Goal: Find specific page/section: Find specific page/section

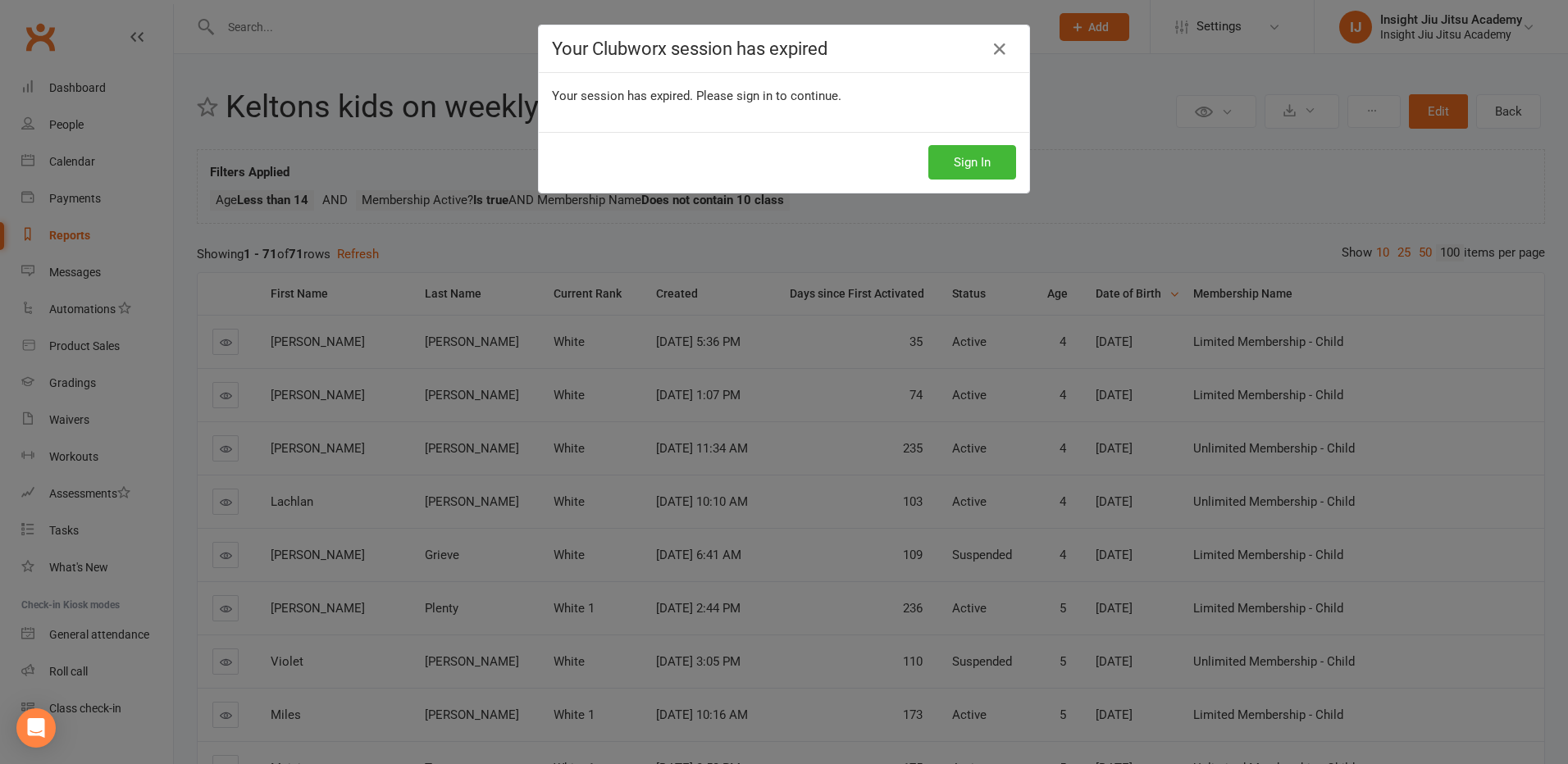
click at [949, 171] on button "Sign In" at bounding box center [972, 163] width 87 height 35
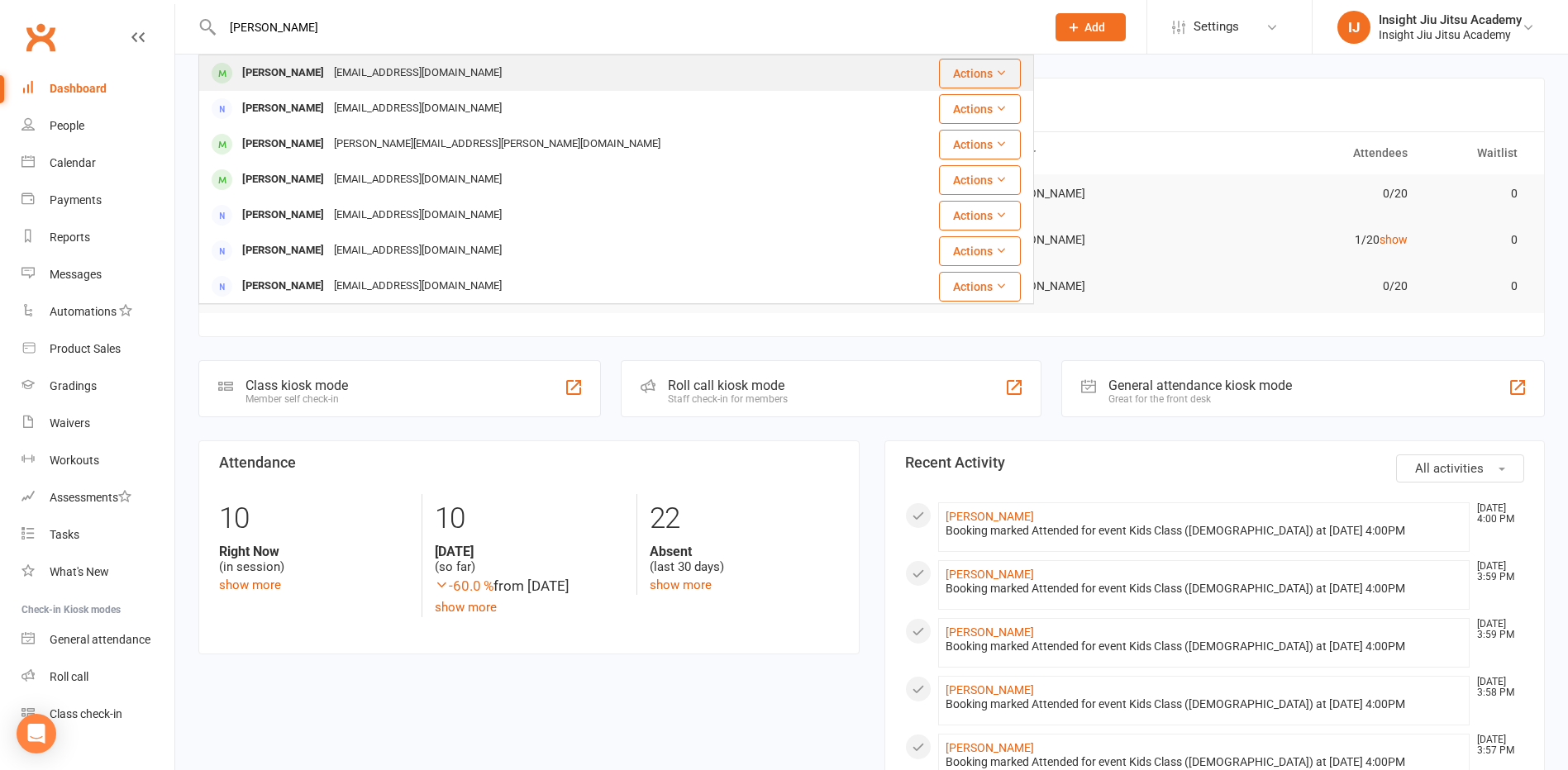
type input "[PERSON_NAME]"
click at [312, 68] on div "[PERSON_NAME]" at bounding box center [283, 73] width 92 height 24
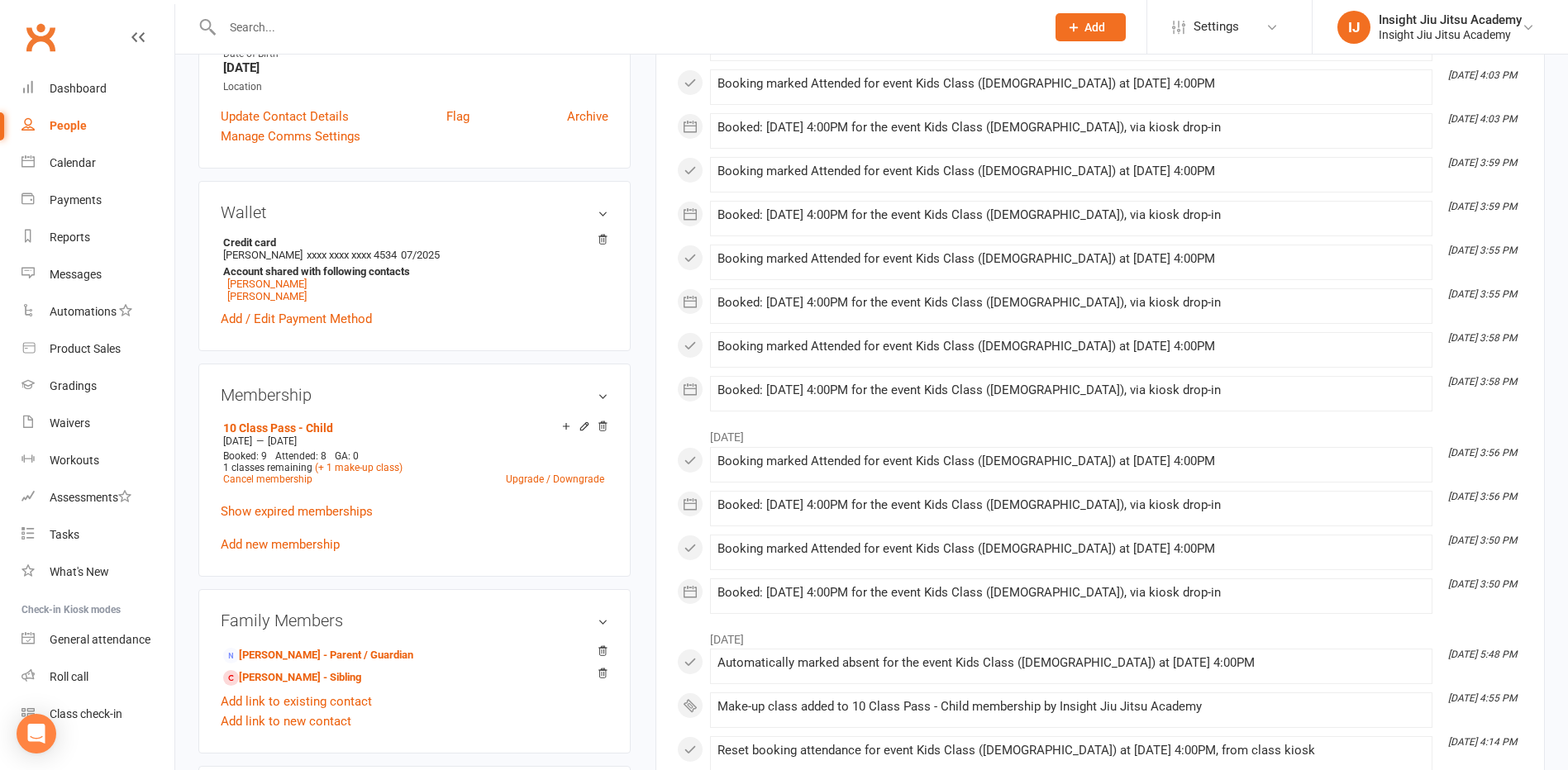
scroll to position [413, 0]
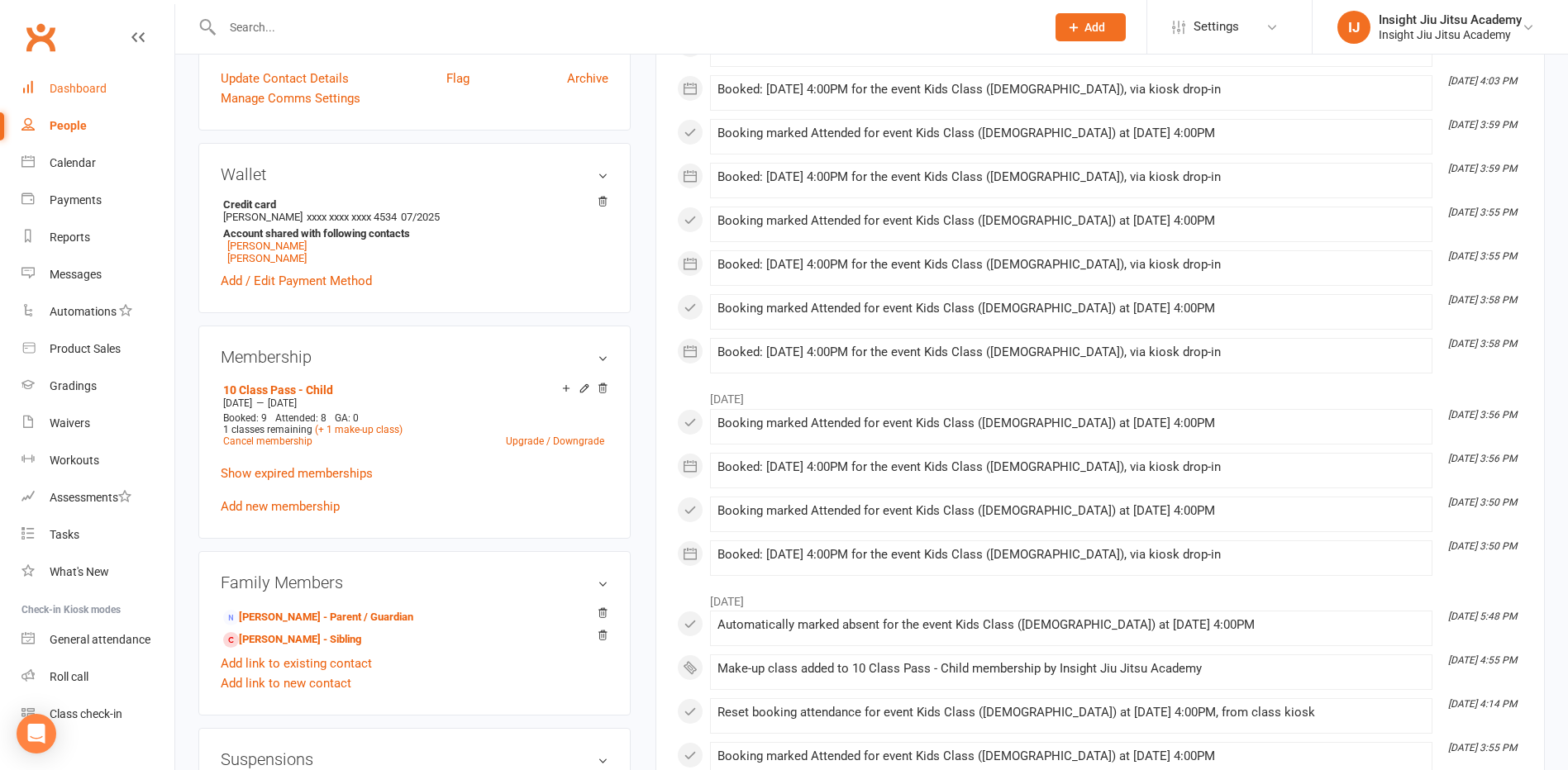
click at [66, 82] on div "Dashboard" at bounding box center [78, 89] width 57 height 14
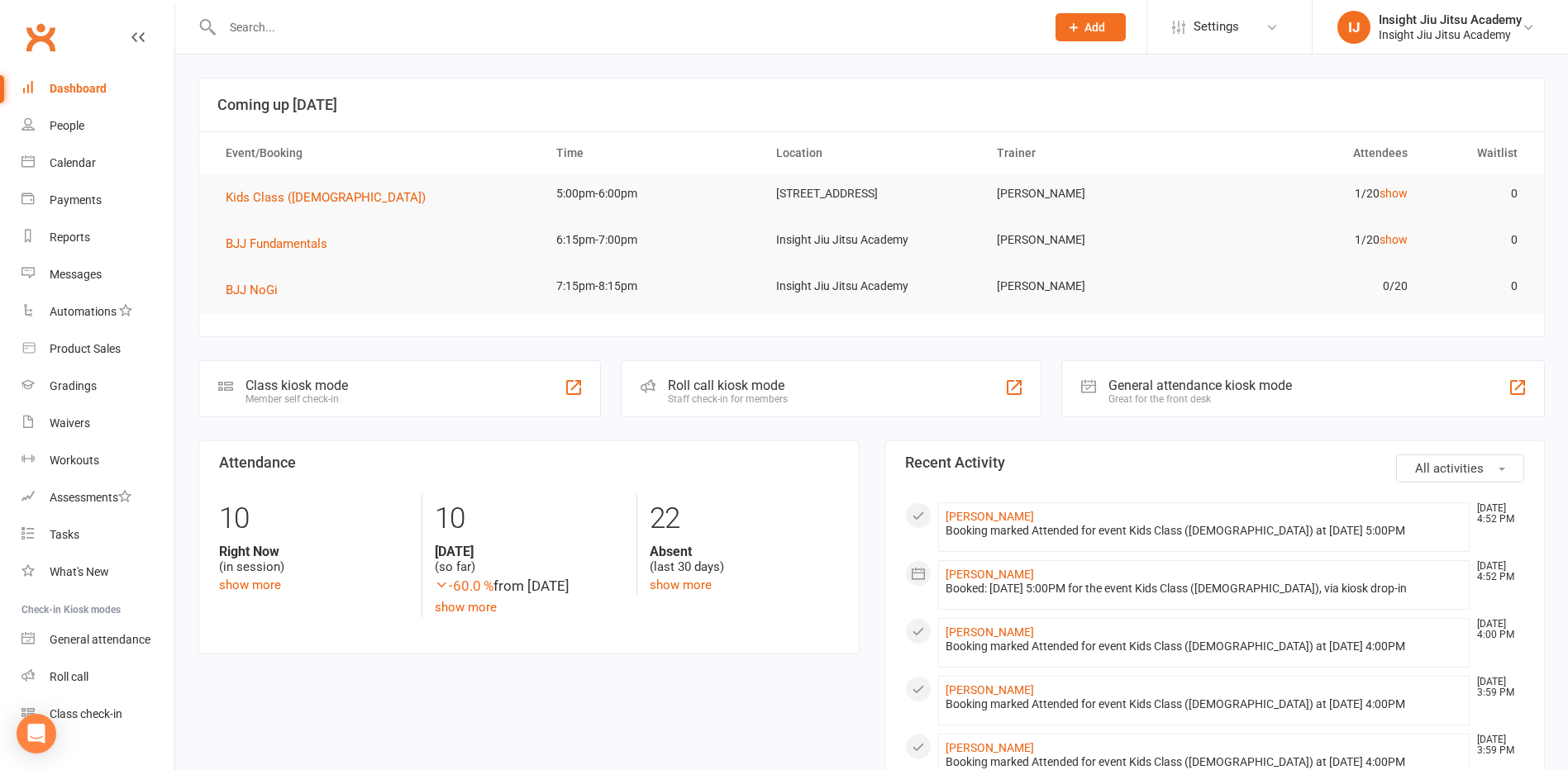
click at [287, 30] on input "text" at bounding box center [625, 27] width 816 height 23
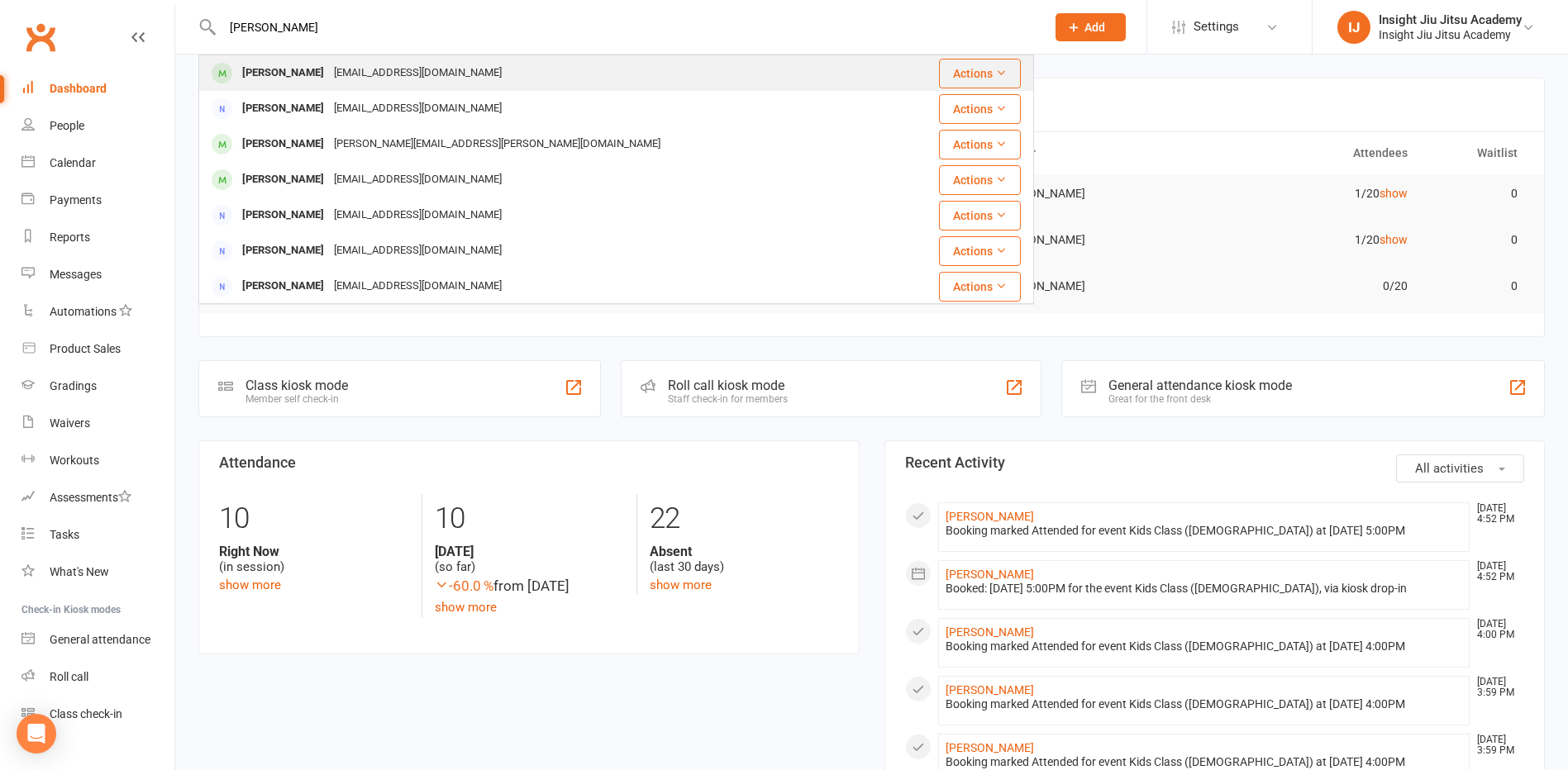
type input "macie"
click at [281, 74] on div "Macie Ellingsen" at bounding box center [283, 73] width 92 height 24
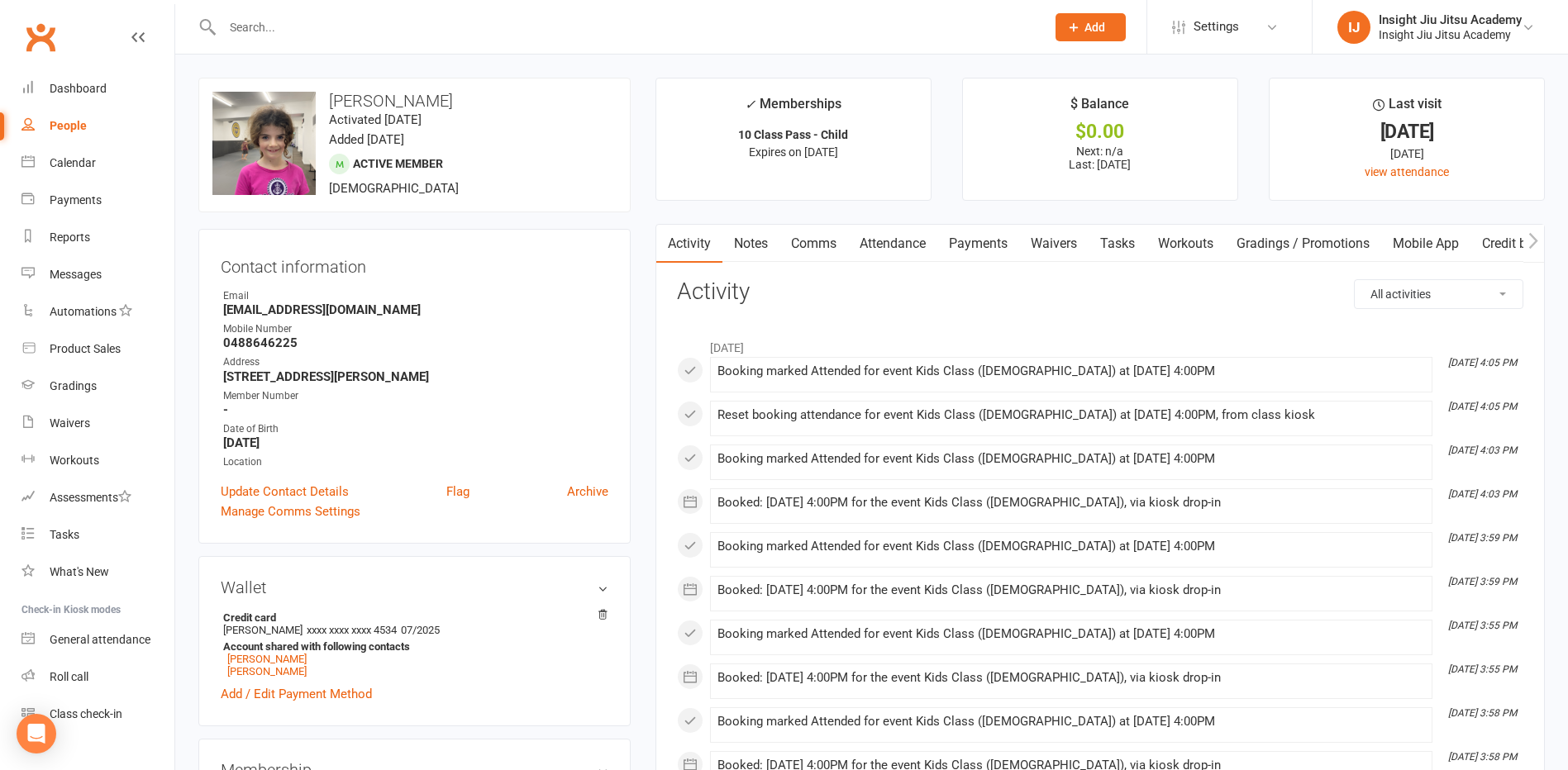
click at [895, 243] on link "Attendance" at bounding box center [893, 243] width 89 height 38
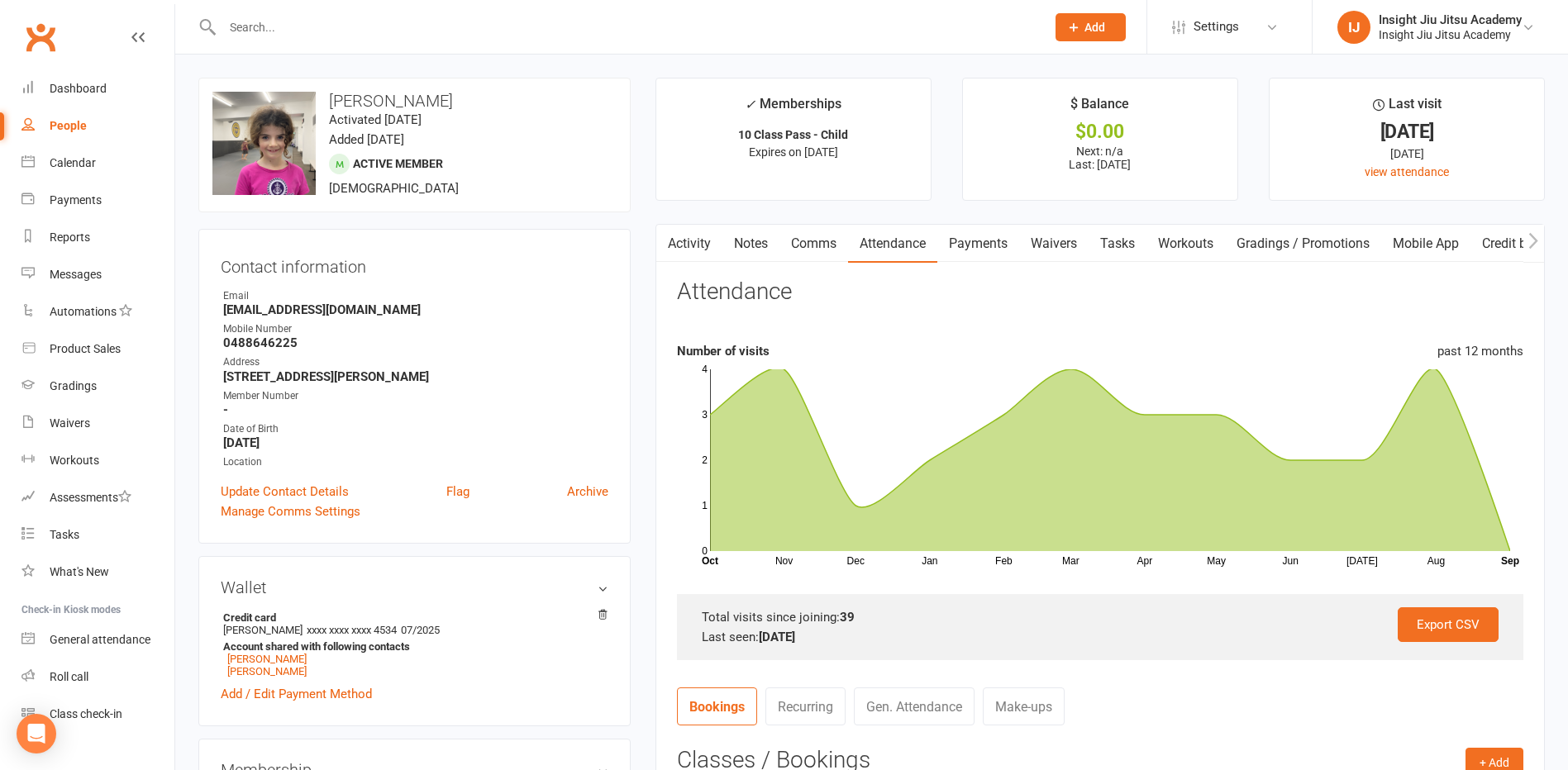
click at [702, 239] on link "Activity" at bounding box center [689, 243] width 66 height 38
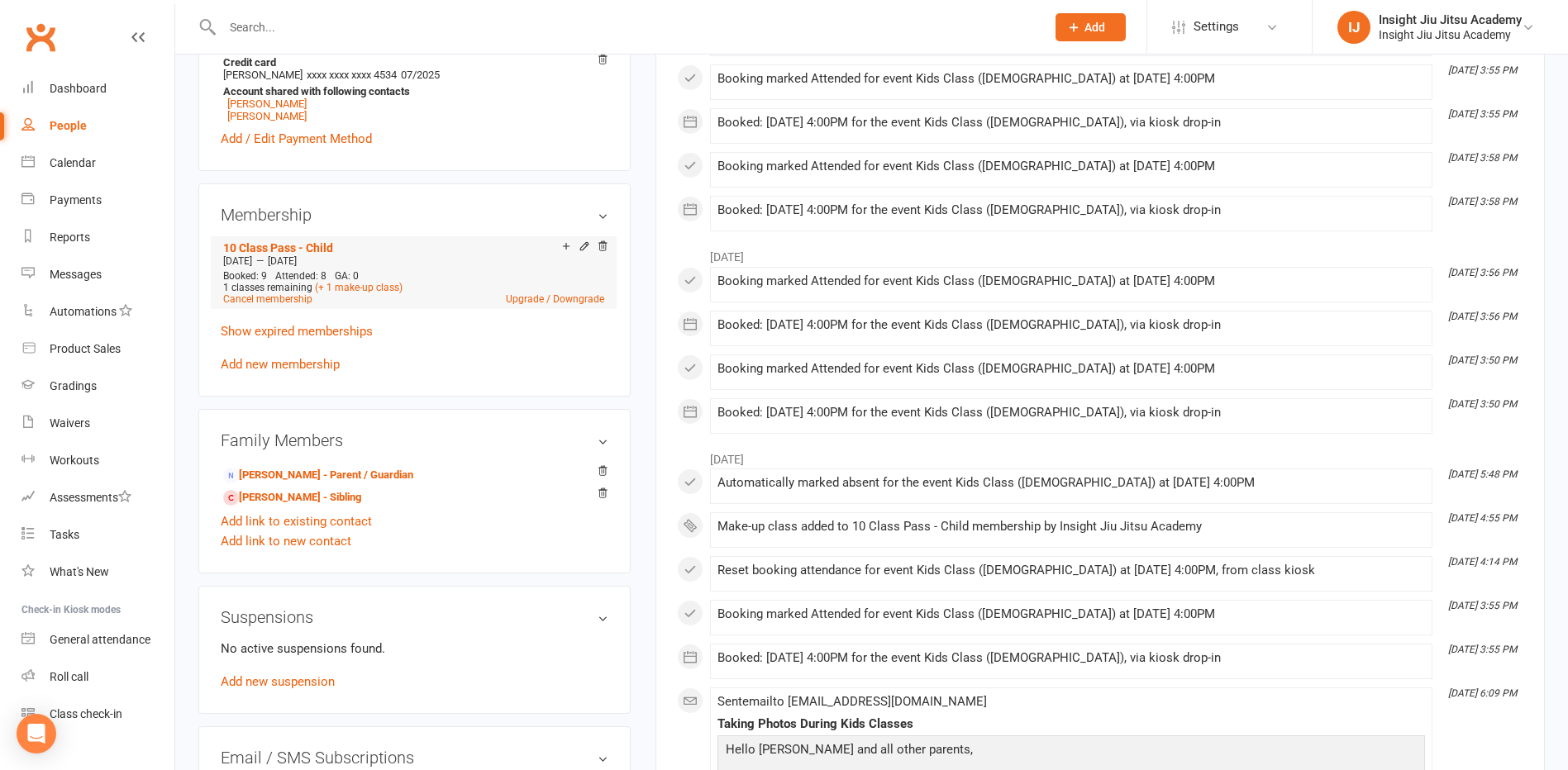
scroll to position [413, 0]
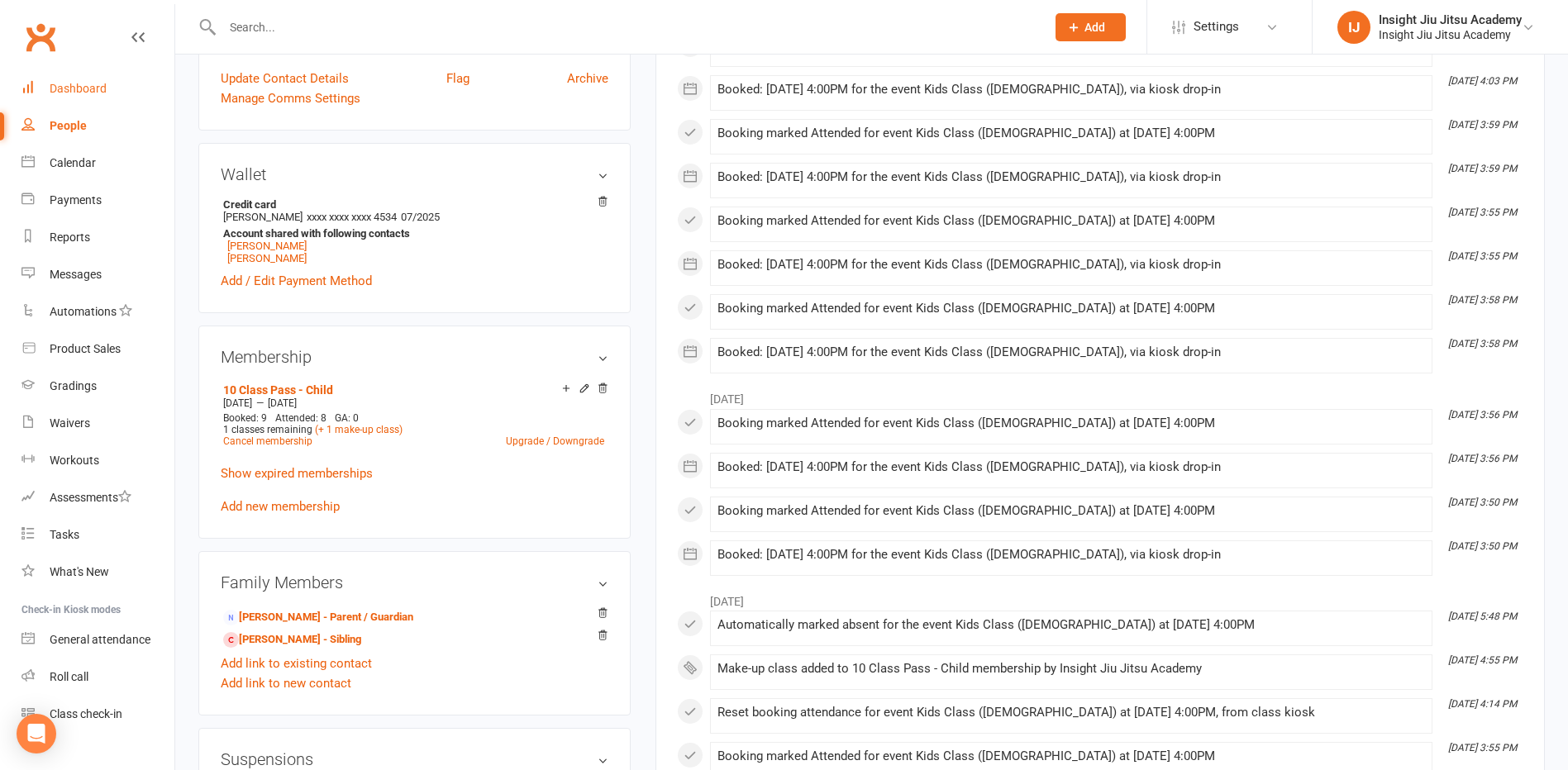
click at [62, 81] on link "Dashboard" at bounding box center [98, 89] width 152 height 37
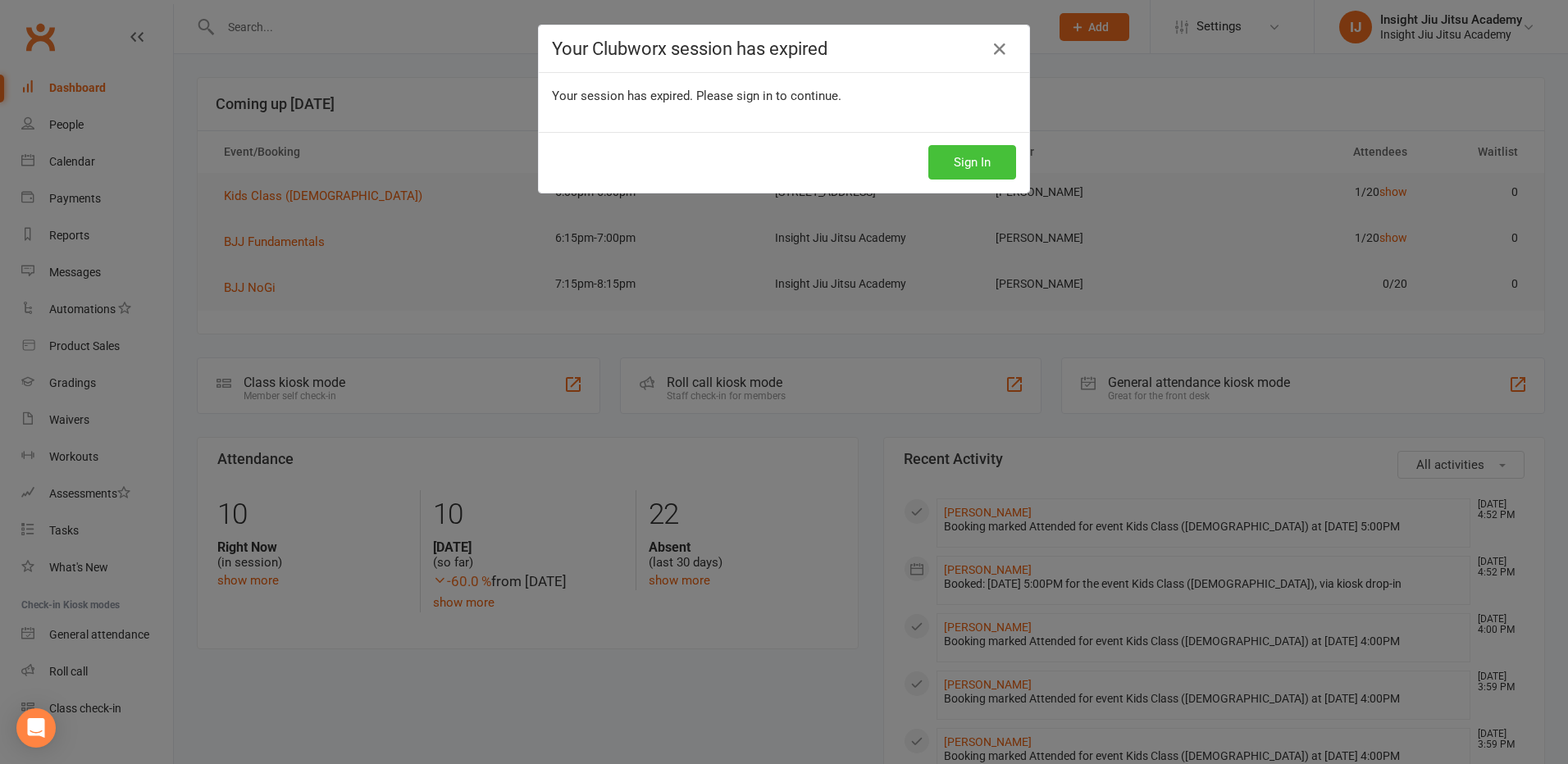
click at [939, 162] on button "Sign In" at bounding box center [972, 163] width 87 height 35
